Goal: Task Accomplishment & Management: Manage account settings

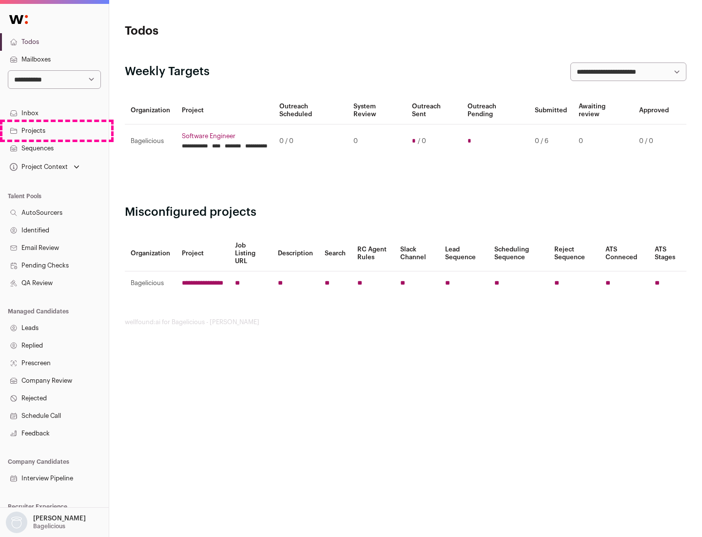
click at [54, 130] on link "Projects" at bounding box center [54, 131] width 109 height 18
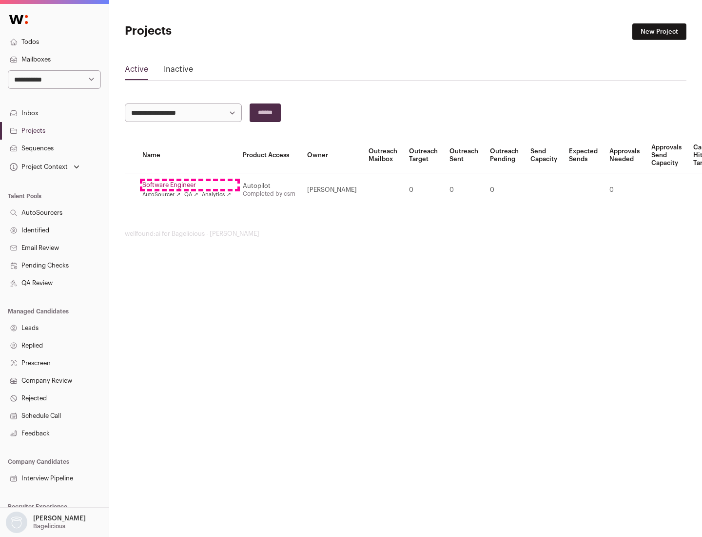
click at [190, 185] on link "Software Engineer" at bounding box center [186, 185] width 89 height 8
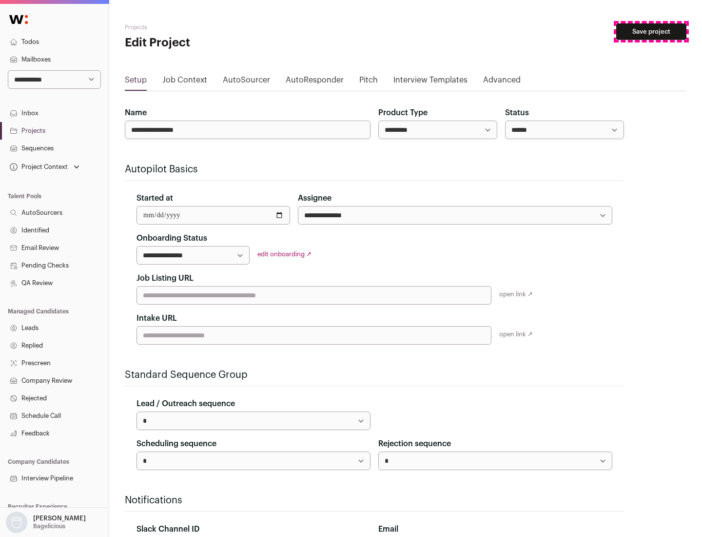
click at [652, 32] on button "Save project" at bounding box center [652, 31] width 70 height 17
